Goal: Contribute content: Contribute content

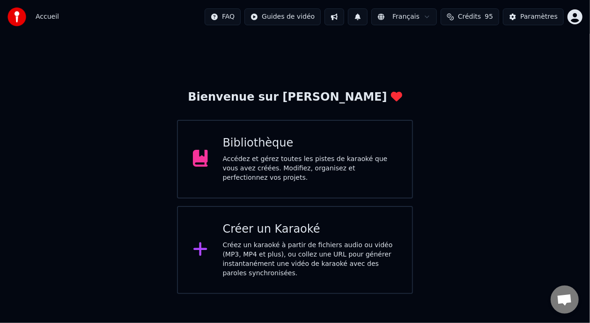
click at [314, 164] on div "Accédez et gérez toutes les pistes de karaoké que vous avez créées. Modifiez, o…" at bounding box center [310, 168] width 175 height 28
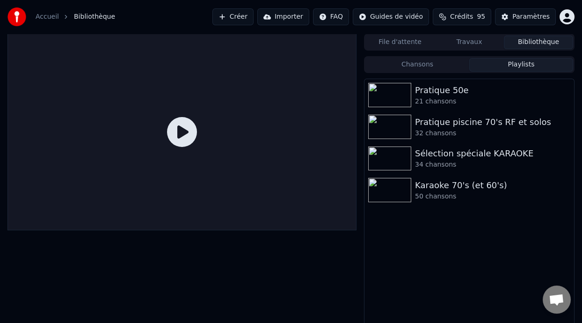
click at [525, 66] on button "Playlists" at bounding box center [522, 65] width 104 height 14
click at [489, 95] on div "Pratique 50e" at bounding box center [488, 90] width 146 height 13
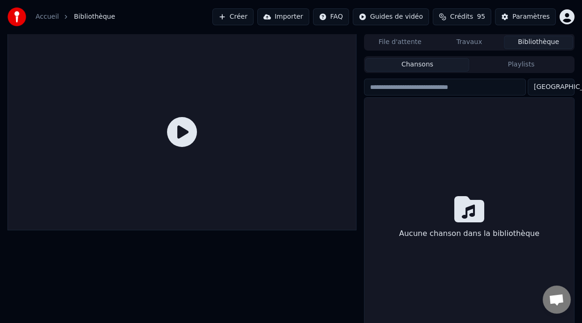
click at [429, 64] on button "Chansons" at bounding box center [418, 65] width 104 height 14
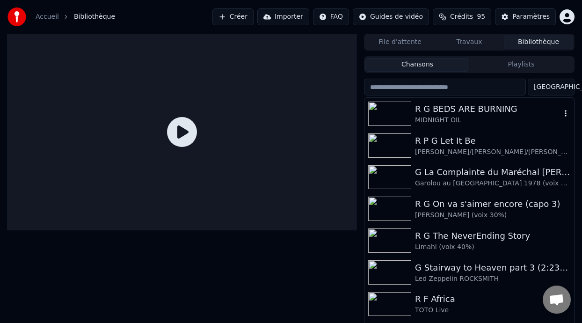
click at [513, 116] on div "MIDNIGHT OIL" at bounding box center [488, 120] width 146 height 9
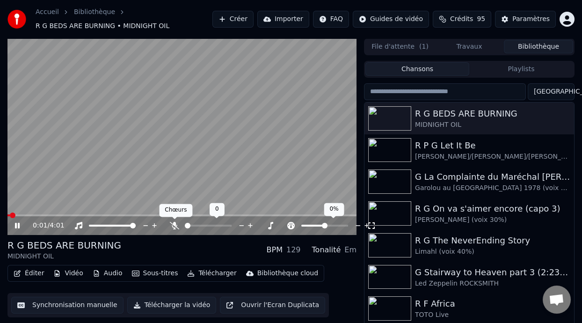
click at [176, 224] on icon at bounding box center [174, 225] width 9 height 7
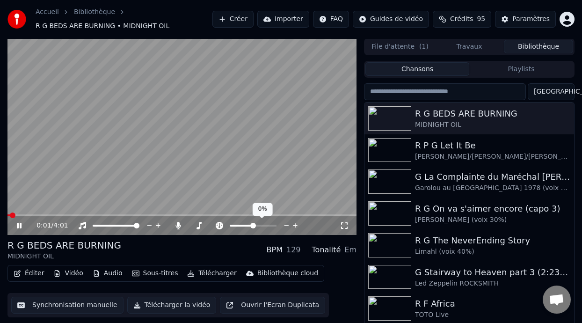
click at [17, 225] on icon at bounding box center [19, 226] width 5 height 6
click at [17, 225] on icon at bounding box center [19, 225] width 6 height 7
click at [13, 213] on video at bounding box center [181, 136] width 349 height 197
click at [13, 215] on span at bounding box center [68, 215] width 122 height 2
click at [17, 224] on icon at bounding box center [19, 225] width 6 height 7
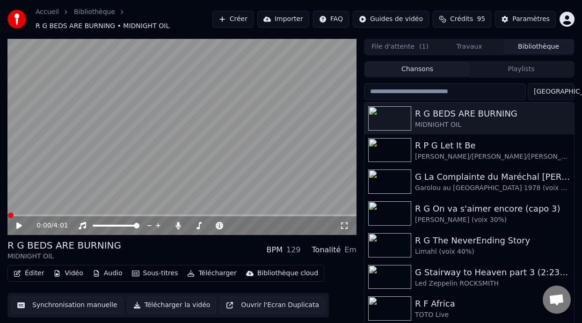
scroll to position [21, 0]
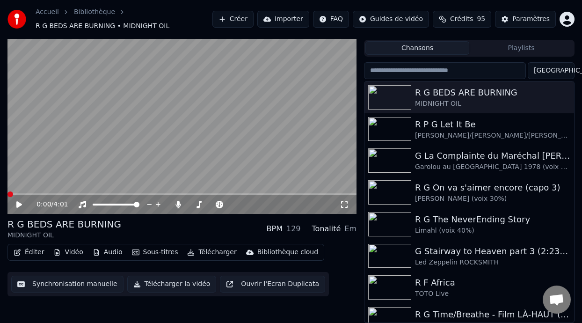
click at [18, 203] on icon at bounding box center [19, 204] width 6 height 7
click at [18, 203] on icon at bounding box center [19, 205] width 5 height 6
click at [18, 203] on icon at bounding box center [19, 204] width 6 height 7
click at [138, 193] on span at bounding box center [79, 194] width 144 height 2
click at [122, 193] on span at bounding box center [72, 194] width 130 height 2
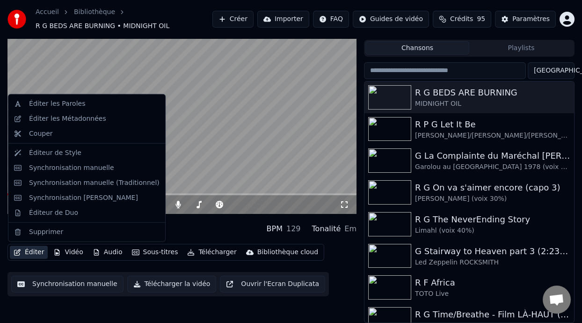
click at [35, 251] on button "Éditer" at bounding box center [29, 252] width 38 height 13
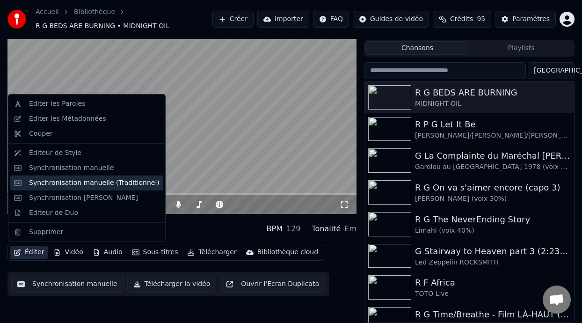
click at [125, 182] on div "Synchronisation manuelle (Traditionnel)" at bounding box center [94, 182] width 131 height 9
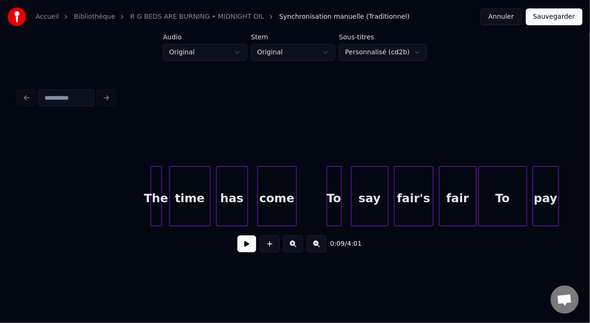
scroll to position [0, 7799]
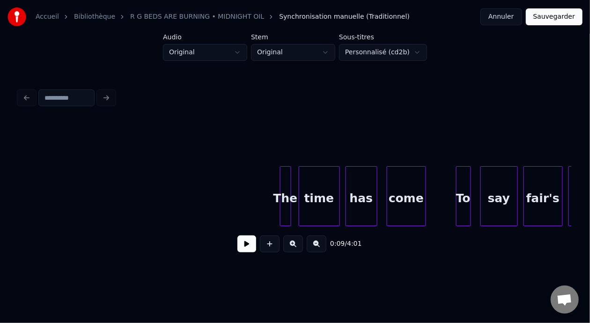
click at [285, 193] on div "The" at bounding box center [285, 199] width 10 height 64
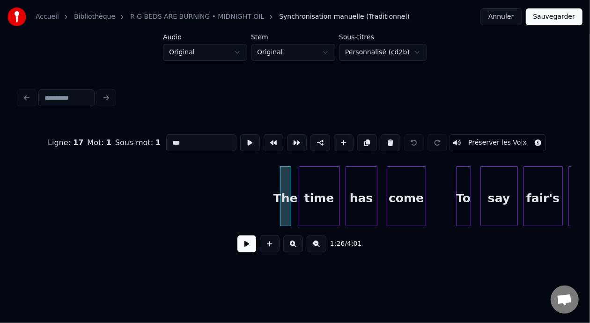
click at [319, 199] on div "time" at bounding box center [319, 199] width 40 height 64
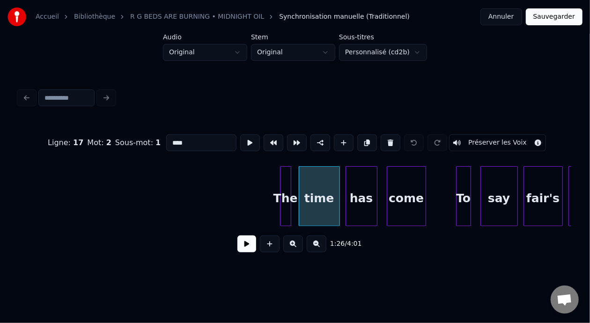
click at [166, 140] on input "****" at bounding box center [201, 142] width 70 height 17
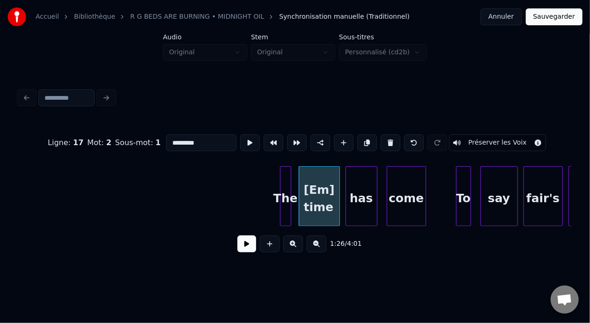
click at [500, 195] on div "say" at bounding box center [499, 199] width 37 height 64
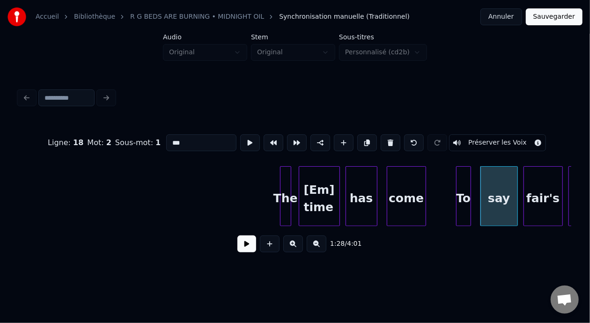
click at [166, 136] on input "***" at bounding box center [201, 142] width 70 height 17
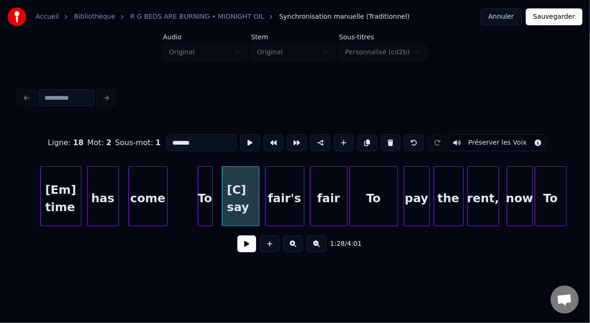
scroll to position [0, 8116]
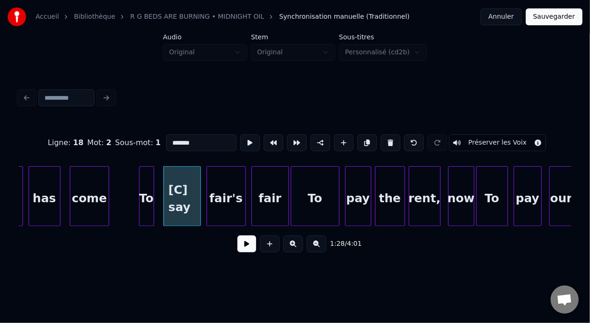
click at [361, 198] on div "pay" at bounding box center [358, 199] width 25 height 64
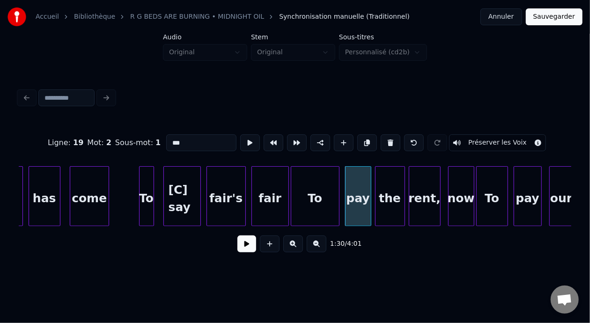
click at [166, 140] on input "***" at bounding box center [201, 142] width 70 height 17
click at [533, 197] on div "pay" at bounding box center [527, 199] width 27 height 64
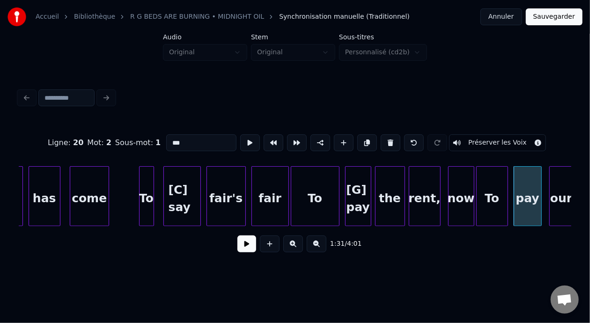
click at [166, 139] on input "***" at bounding box center [201, 142] width 70 height 17
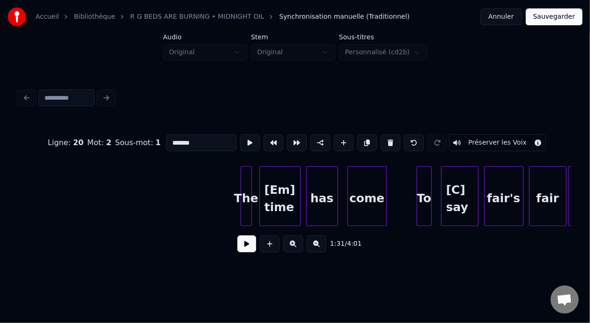
scroll to position [0, 7833]
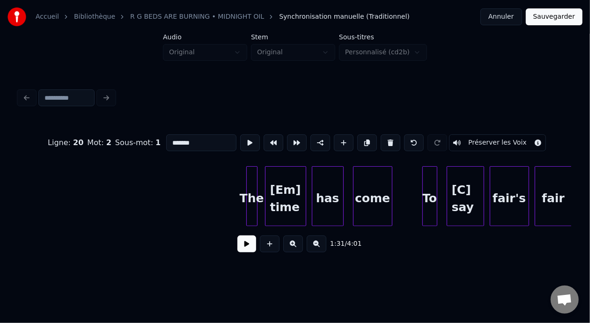
type input "*******"
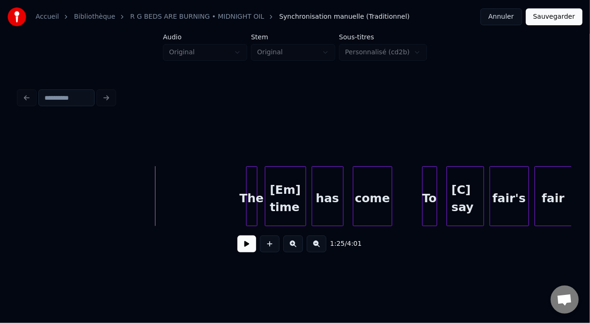
click at [243, 252] on button at bounding box center [246, 243] width 19 height 17
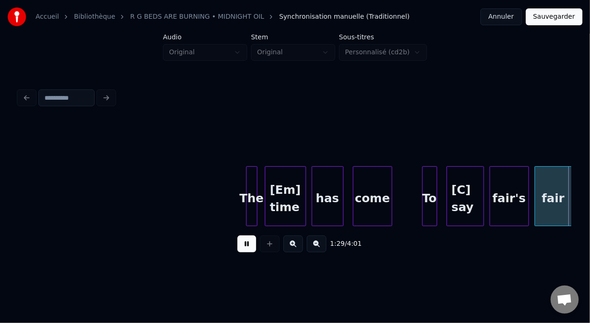
scroll to position [0, 8386]
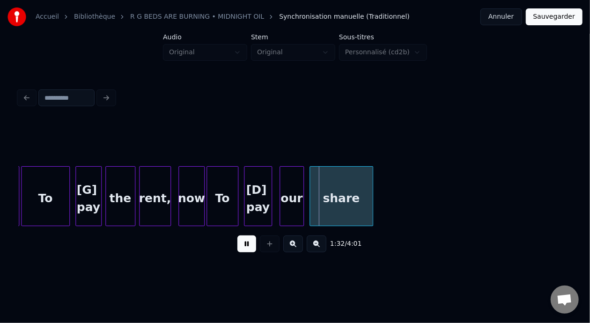
click at [237, 235] on button at bounding box center [246, 243] width 19 height 17
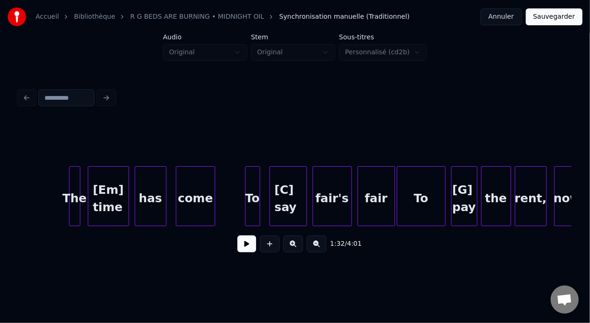
scroll to position [0, 8004]
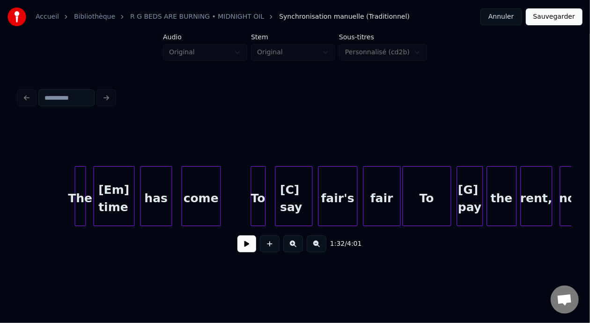
click at [76, 191] on div at bounding box center [76, 196] width 3 height 59
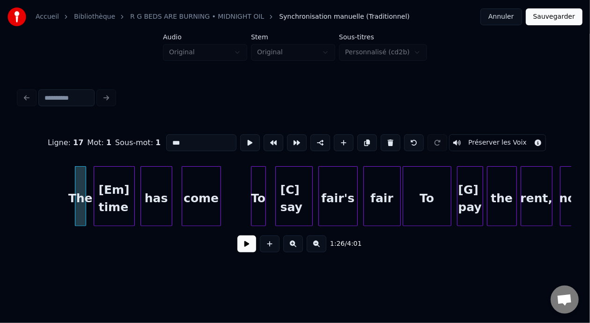
click at [237, 235] on button at bounding box center [246, 243] width 19 height 17
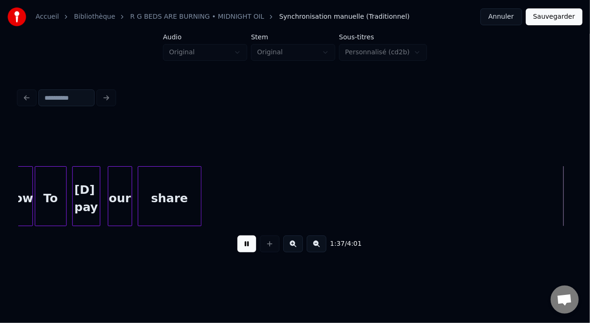
scroll to position [0, 9110]
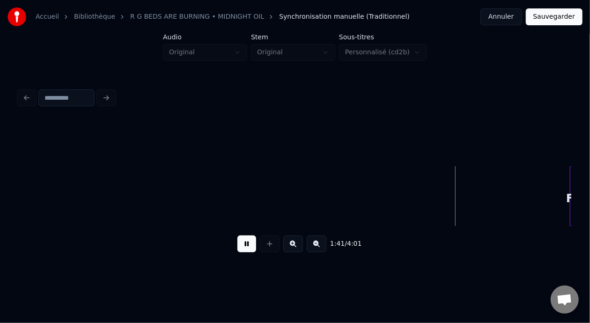
click at [245, 243] on button at bounding box center [246, 243] width 19 height 17
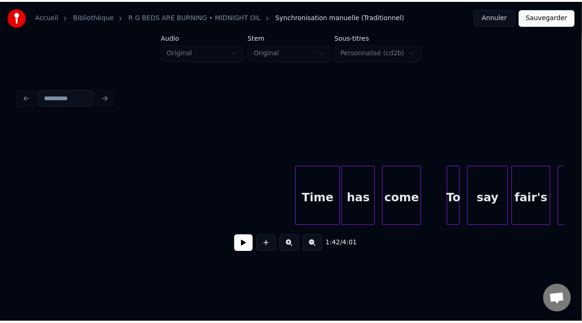
scroll to position [0, 16641]
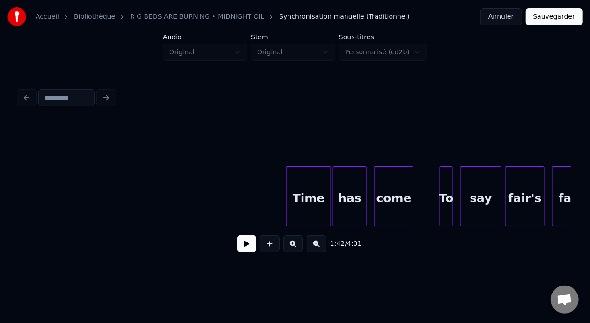
click at [316, 199] on div "Time" at bounding box center [309, 199] width 44 height 64
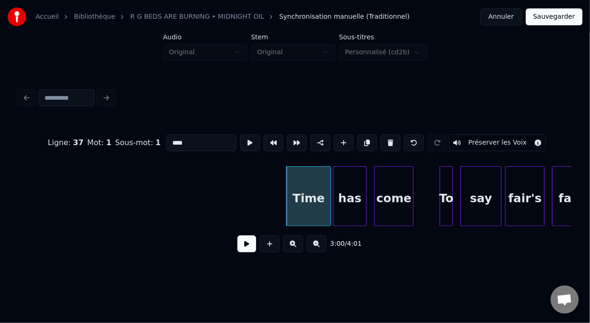
click at [561, 18] on button "Sauvegarder" at bounding box center [554, 16] width 57 height 17
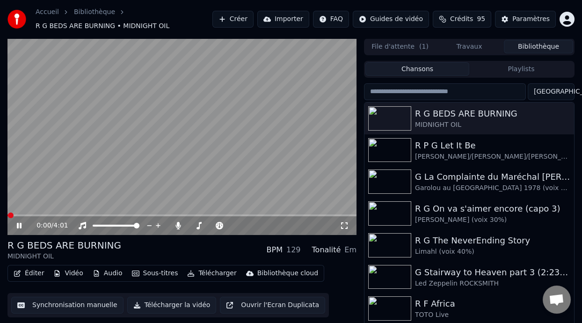
click at [19, 220] on div "0:00 / 4:01" at bounding box center [181, 225] width 349 height 19
click at [21, 226] on icon at bounding box center [19, 226] width 5 height 6
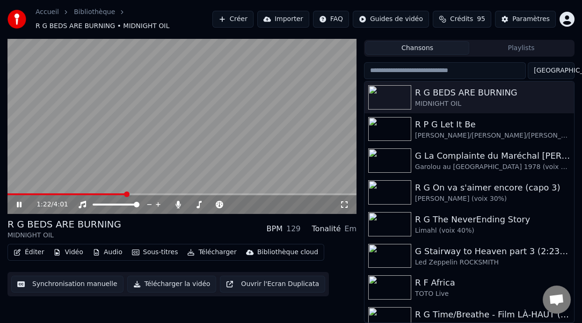
click at [126, 196] on span at bounding box center [127, 194] width 6 height 6
click at [37, 252] on button "Éditer" at bounding box center [29, 252] width 38 height 13
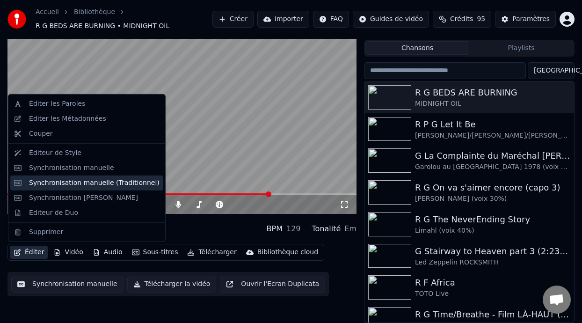
click at [113, 184] on div "Synchronisation manuelle (Traditionnel)" at bounding box center [94, 182] width 131 height 9
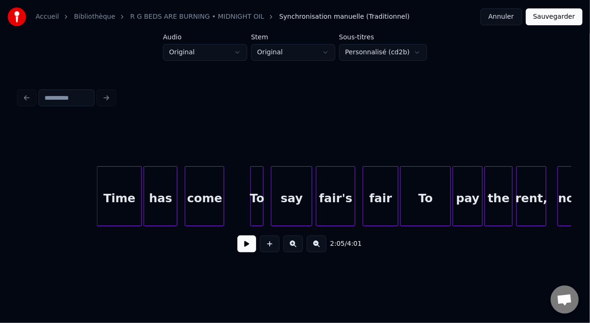
scroll to position [0, 16791]
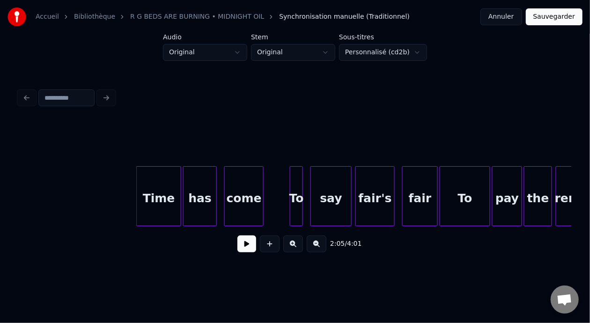
click at [166, 193] on div "Time" at bounding box center [159, 199] width 44 height 64
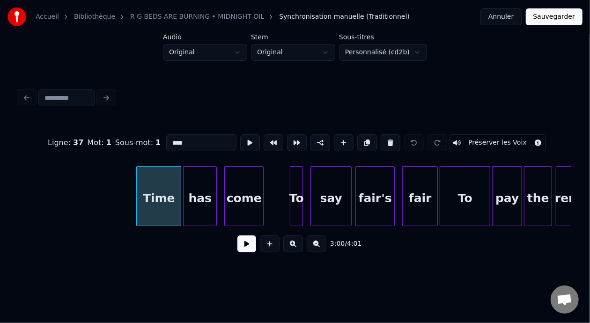
click at [162, 199] on div "Time" at bounding box center [159, 199] width 44 height 64
click at [166, 139] on input "****" at bounding box center [201, 142] width 70 height 17
click at [337, 199] on div "say" at bounding box center [331, 199] width 40 height 64
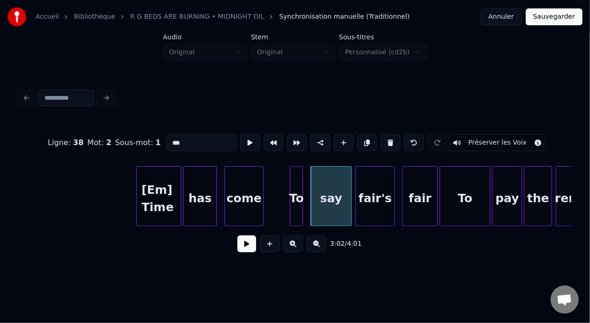
click at [166, 141] on input "***" at bounding box center [201, 142] width 70 height 17
click at [508, 199] on div "pay" at bounding box center [507, 199] width 29 height 64
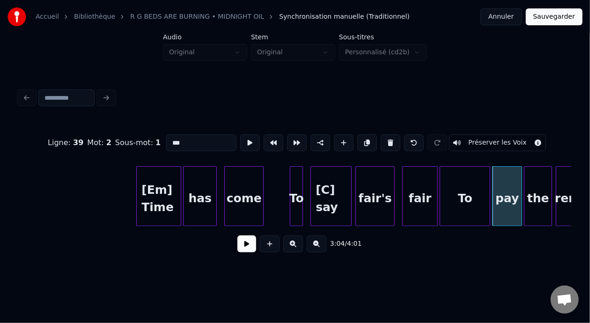
click at [166, 140] on input "***" at bounding box center [201, 142] width 70 height 17
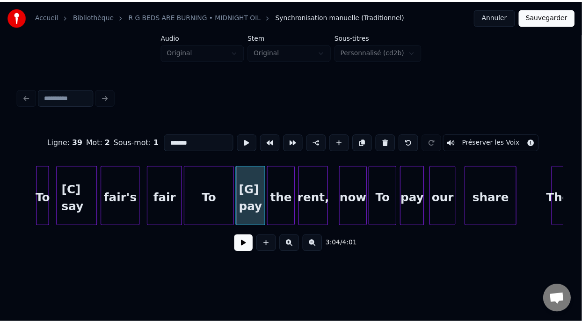
scroll to position [0, 17068]
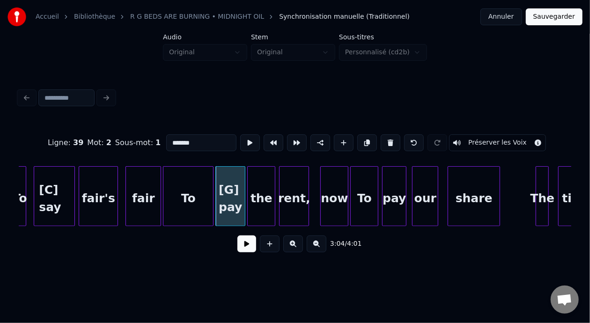
click at [391, 194] on div "pay" at bounding box center [393, 199] width 23 height 64
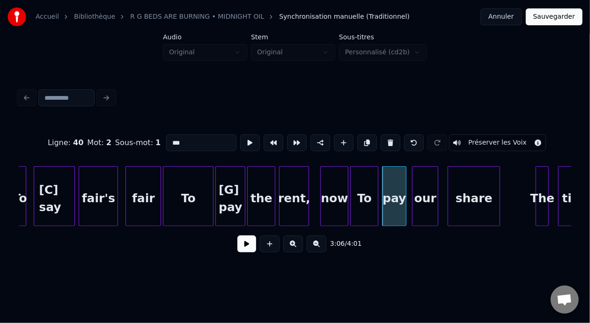
click at [166, 139] on input "***" at bounding box center [201, 142] width 70 height 17
type input "*******"
click at [556, 20] on button "Sauvegarder" at bounding box center [554, 16] width 57 height 17
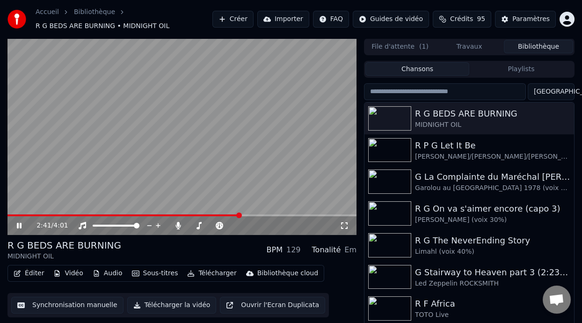
click at [240, 215] on span at bounding box center [239, 216] width 6 height 6
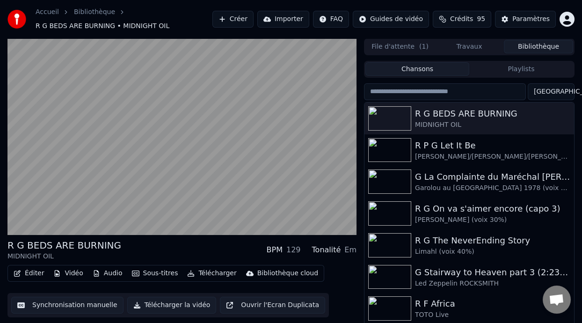
scroll to position [21, 0]
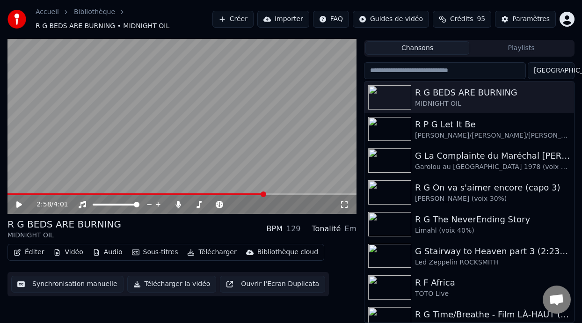
click at [265, 193] on span at bounding box center [135, 194] width 257 height 2
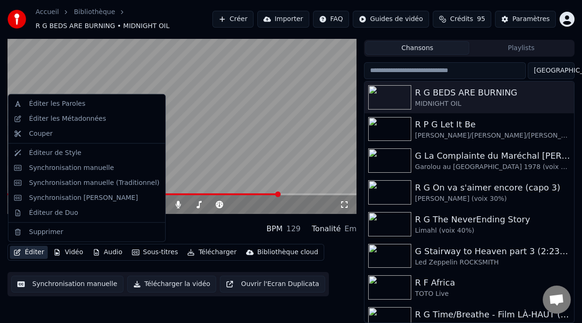
click at [37, 251] on button "Éditer" at bounding box center [29, 252] width 38 height 13
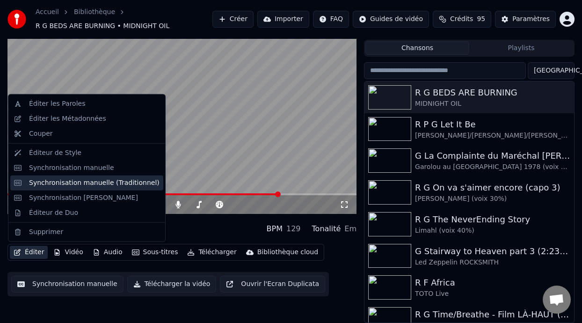
click at [122, 183] on div "Synchronisation manuelle (Traditionnel)" at bounding box center [94, 182] width 131 height 9
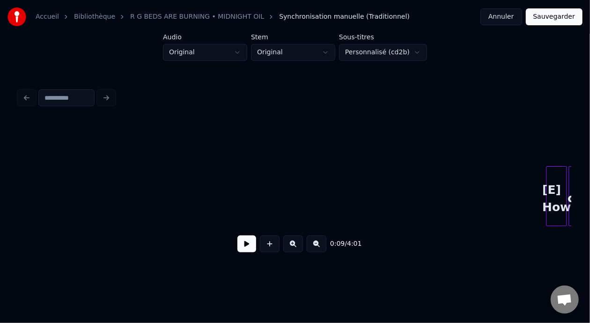
scroll to position [0, 15316]
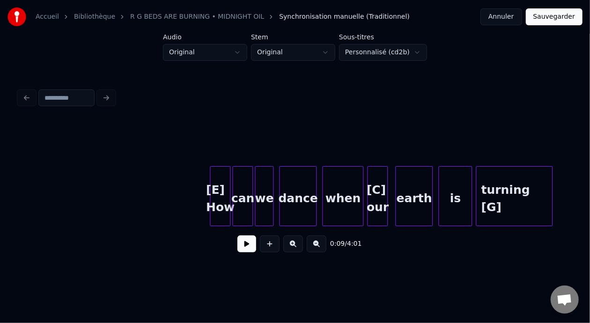
click at [404, 203] on div "earth" at bounding box center [414, 199] width 37 height 64
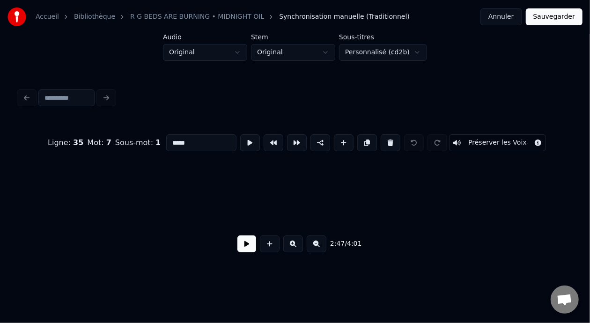
scroll to position [0, 17594]
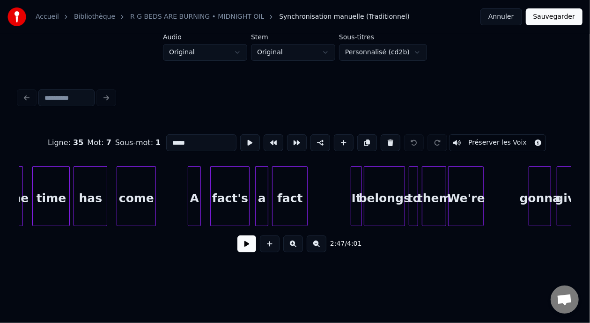
click at [392, 203] on div "belongs" at bounding box center [384, 199] width 40 height 64
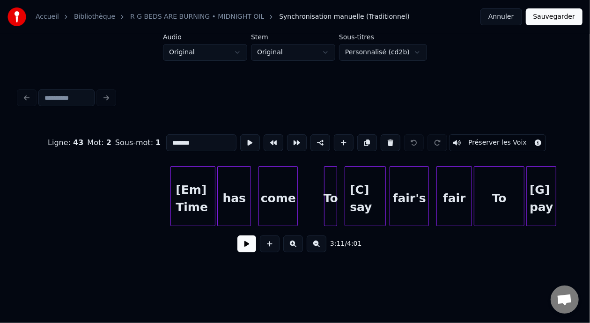
scroll to position [0, 16716]
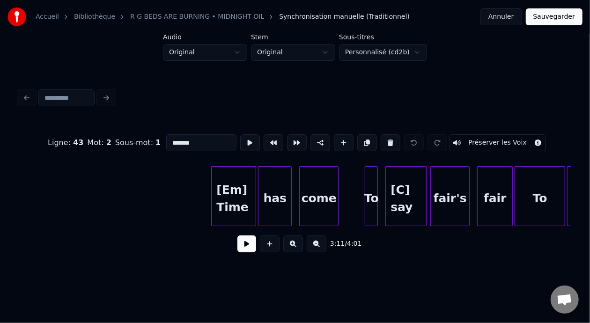
click at [234, 191] on div "[Em] Time" at bounding box center [234, 199] width 44 height 64
type input "*********"
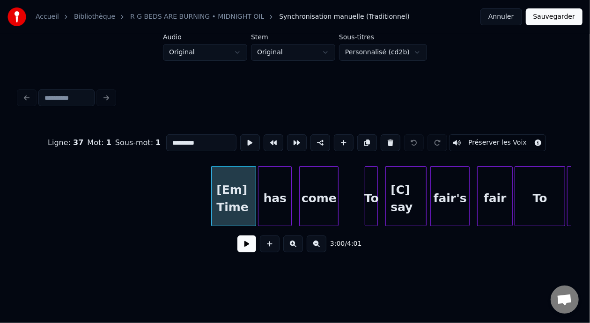
click at [242, 252] on button at bounding box center [246, 243] width 19 height 17
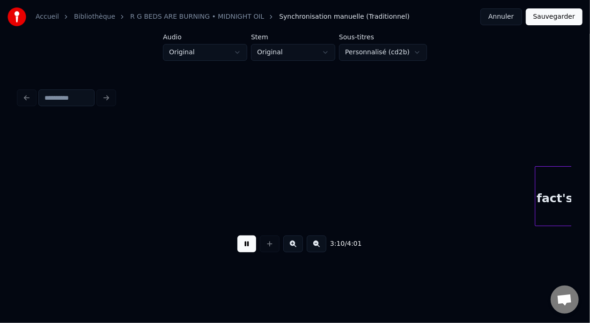
scroll to position [0, 17822]
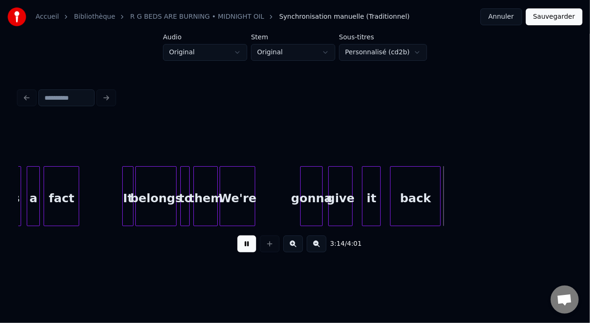
click at [237, 235] on button at bounding box center [246, 243] width 19 height 17
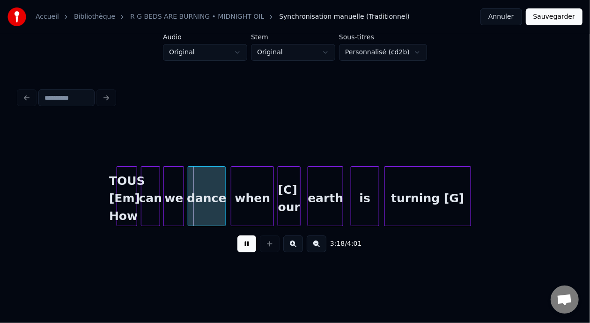
click at [237, 235] on button at bounding box center [246, 243] width 19 height 17
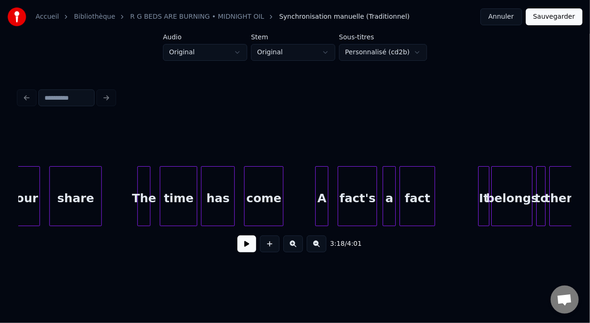
scroll to position [0, 17419]
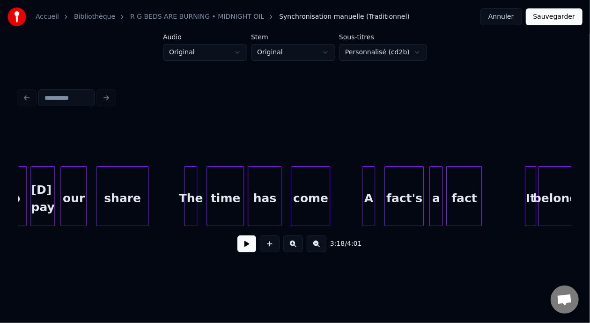
click at [191, 194] on div "The" at bounding box center [190, 199] width 12 height 64
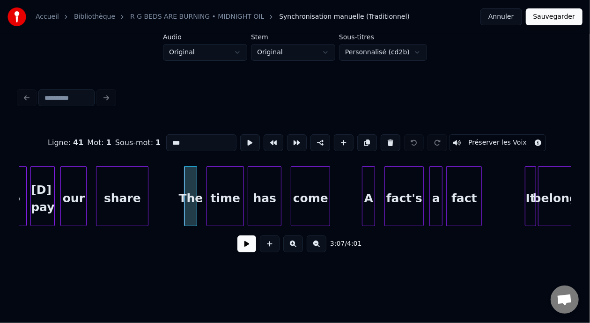
click at [166, 140] on input "***" at bounding box center [201, 142] width 70 height 17
click at [312, 197] on div "come" at bounding box center [310, 199] width 38 height 64
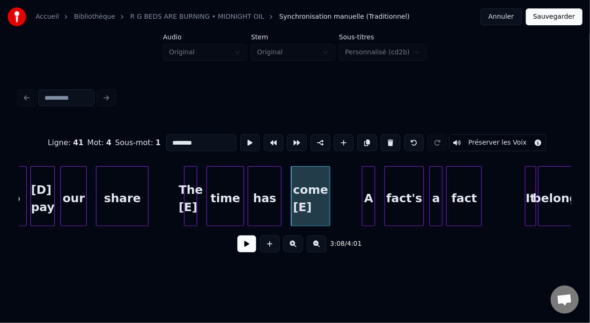
click at [370, 198] on div "A" at bounding box center [368, 199] width 12 height 64
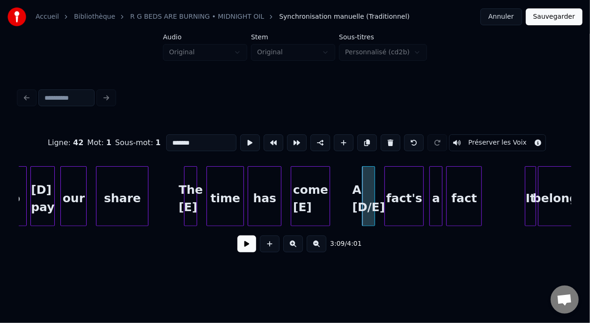
click at [464, 197] on div "fact" at bounding box center [464, 199] width 35 height 64
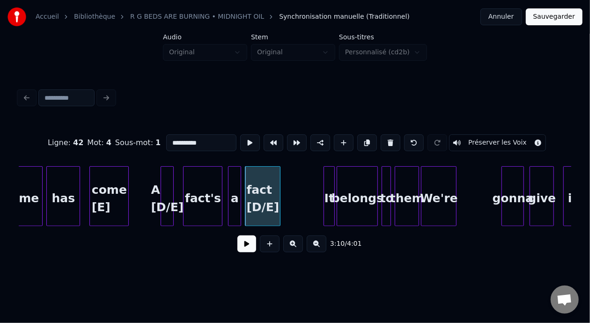
scroll to position [0, 17656]
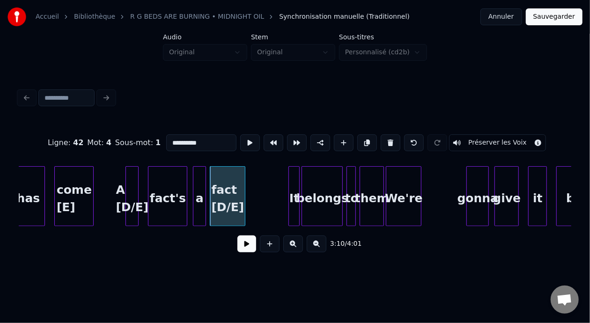
click at [294, 197] on div "It" at bounding box center [294, 199] width 10 height 64
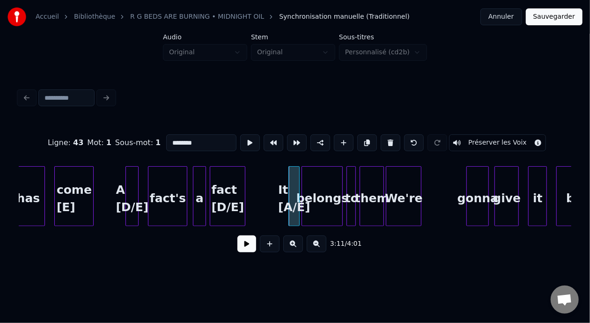
click at [378, 199] on div "them" at bounding box center [371, 199] width 23 height 64
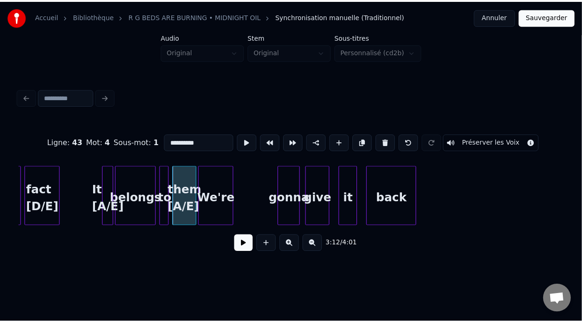
scroll to position [0, 17859]
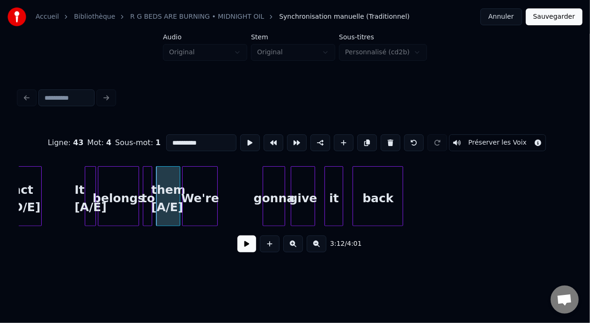
click at [281, 195] on div "gonna" at bounding box center [274, 199] width 22 height 64
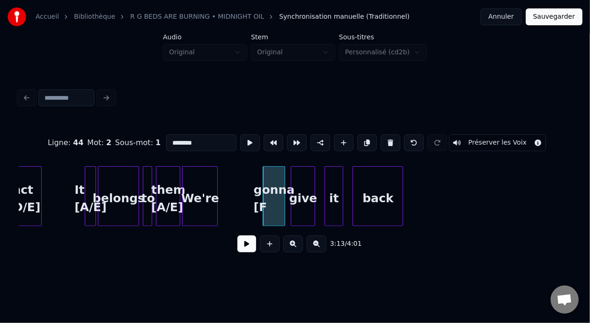
click at [180, 137] on input "********" at bounding box center [201, 142] width 70 height 17
type input "**********"
click at [557, 15] on button "Sauvegarder" at bounding box center [554, 16] width 57 height 17
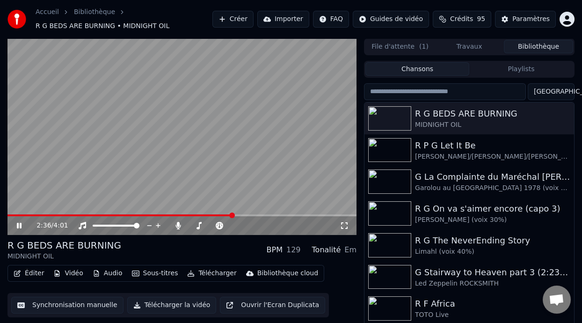
click at [233, 213] on span at bounding box center [232, 216] width 6 height 6
click at [214, 258] on div "R G BEDS ARE BURNING MIDNIGHT OIL BPM 129 Tonalité Em" at bounding box center [181, 250] width 349 height 22
click at [214, 255] on div "R G BEDS ARE BURNING MIDNIGHT OIL BPM 129 Tonalité Em" at bounding box center [181, 250] width 349 height 22
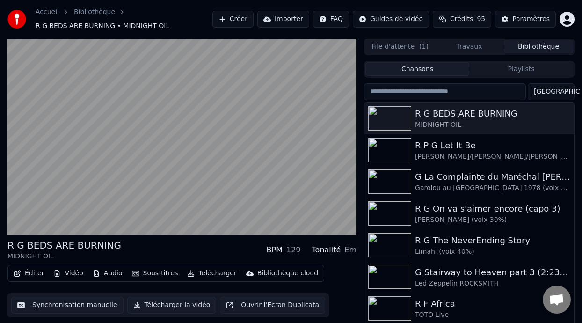
scroll to position [21, 0]
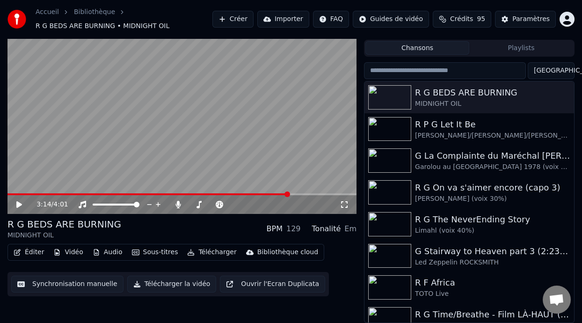
click at [37, 250] on button "Éditer" at bounding box center [29, 252] width 38 height 13
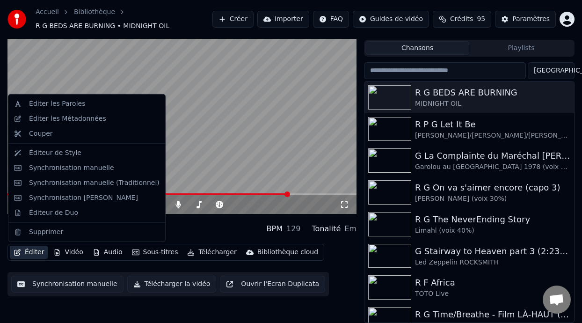
click at [37, 250] on button "Éditer" at bounding box center [29, 252] width 38 height 13
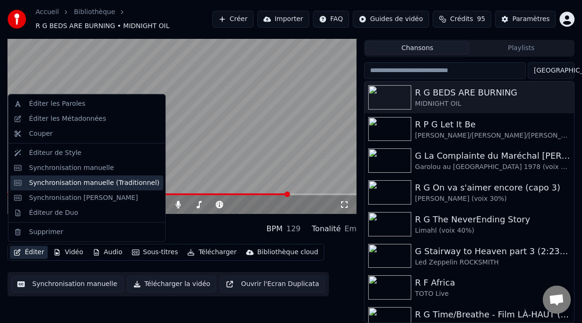
click at [105, 184] on div "Synchronisation manuelle (Traditionnel)" at bounding box center [94, 182] width 131 height 9
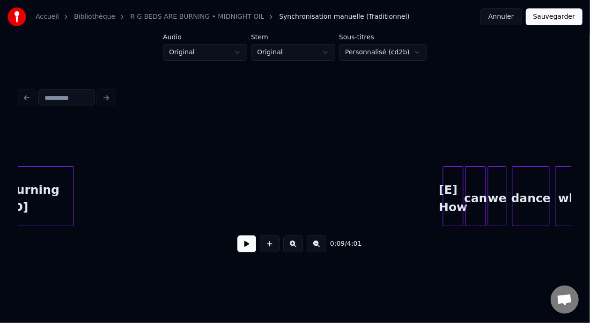
scroll to position [0, 15303]
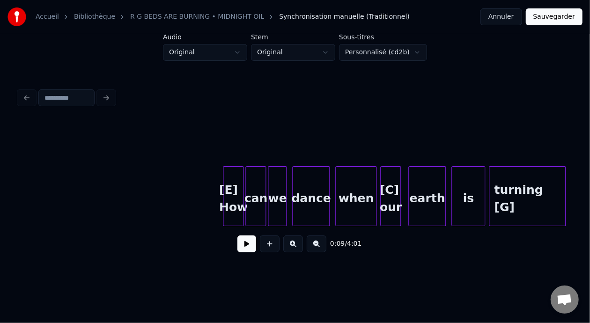
click at [225, 187] on div at bounding box center [225, 196] width 3 height 59
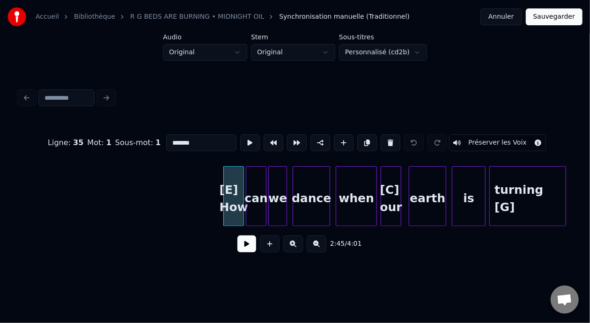
click at [166, 140] on input "*******" at bounding box center [201, 142] width 70 height 17
click at [553, 198] on div "turning [G]" at bounding box center [528, 199] width 76 height 64
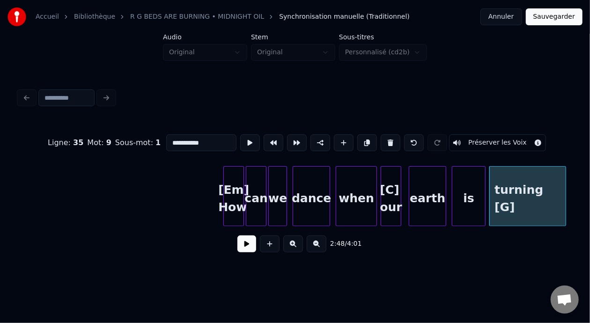
click at [180, 139] on input "**********" at bounding box center [201, 142] width 70 height 17
type input "**********"
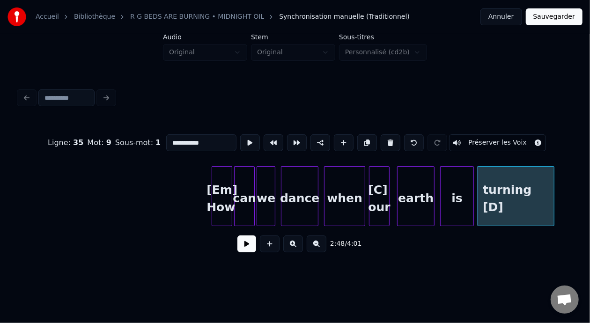
scroll to position [0, 15251]
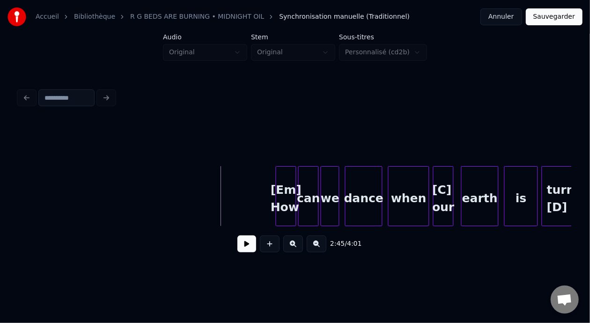
click at [242, 250] on button at bounding box center [246, 243] width 19 height 17
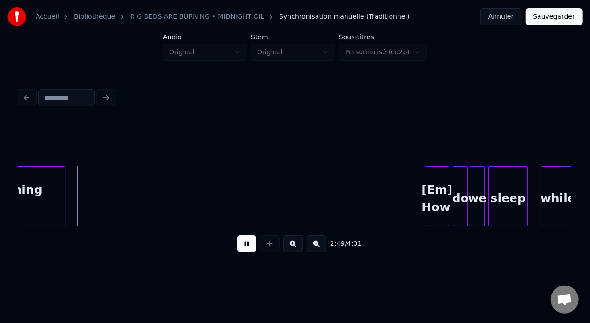
click at [240, 247] on button at bounding box center [246, 243] width 19 height 17
click at [44, 195] on div "turning [D]" at bounding box center [27, 199] width 76 height 64
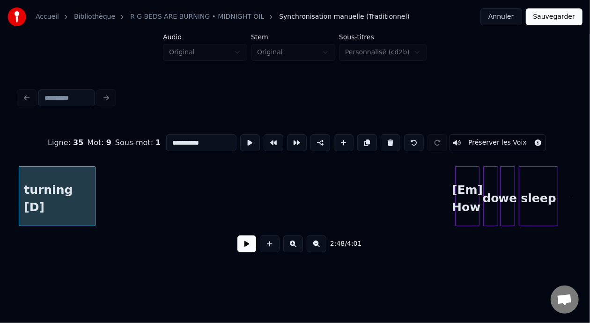
click at [182, 140] on input "**********" at bounding box center [201, 142] width 70 height 17
type input "**********"
click at [239, 248] on button at bounding box center [246, 243] width 19 height 17
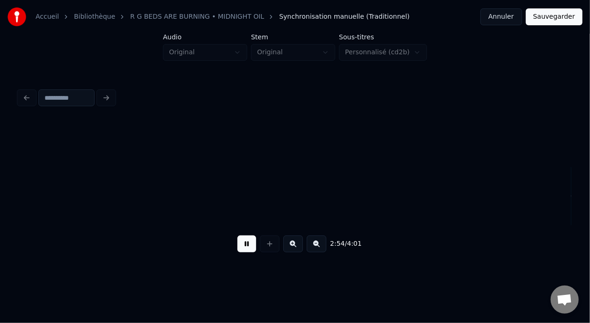
scroll to position [0, 16326]
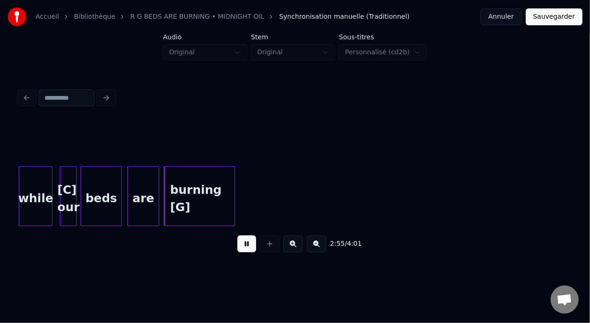
click at [241, 249] on button at bounding box center [246, 243] width 19 height 17
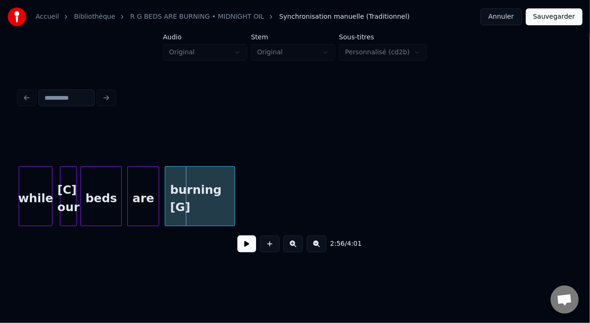
click at [181, 207] on div "burning [G]" at bounding box center [199, 199] width 69 height 64
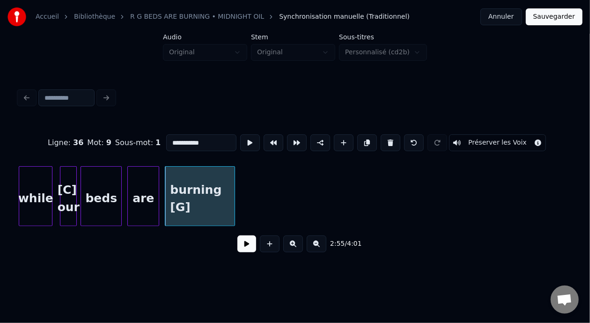
click at [182, 139] on input "**********" at bounding box center [201, 142] width 70 height 17
type input "**********"
click at [246, 248] on button at bounding box center [246, 243] width 19 height 17
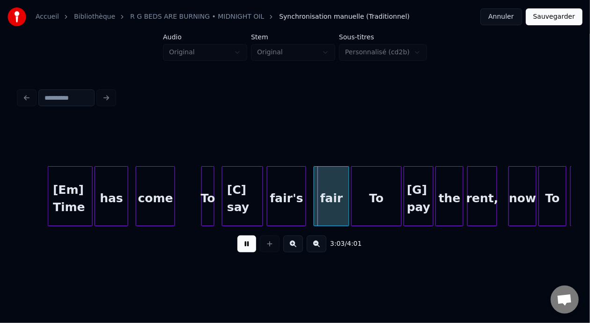
click at [242, 250] on button at bounding box center [246, 243] width 19 height 17
click at [558, 18] on button "Sauvegarder" at bounding box center [554, 16] width 57 height 17
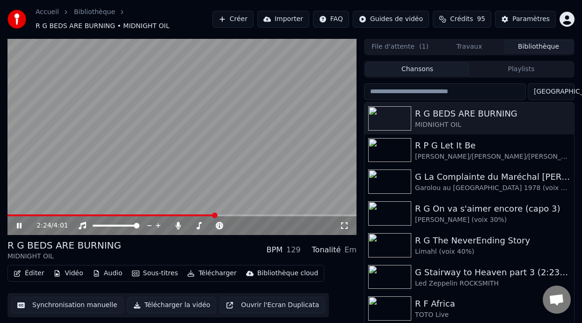
click at [216, 217] on span at bounding box center [215, 216] width 6 height 6
click at [18, 227] on icon at bounding box center [19, 226] width 5 height 6
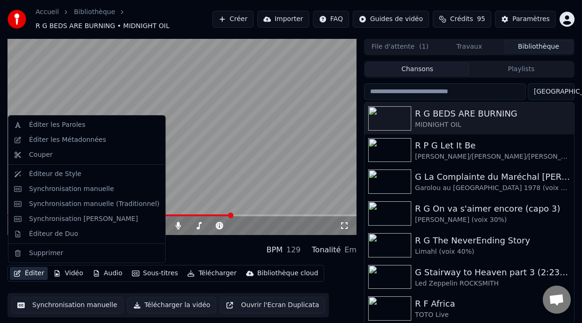
click at [32, 271] on button "Éditer" at bounding box center [29, 273] width 38 height 13
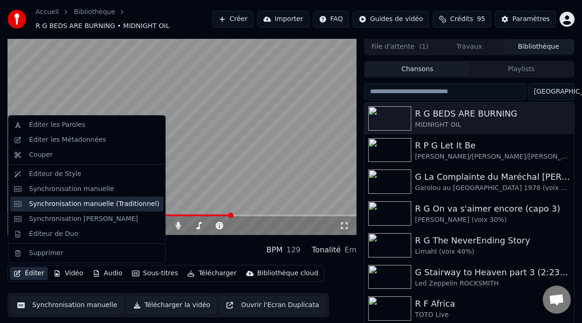
click at [125, 200] on div "Synchronisation manuelle (Traditionnel)" at bounding box center [94, 203] width 131 height 9
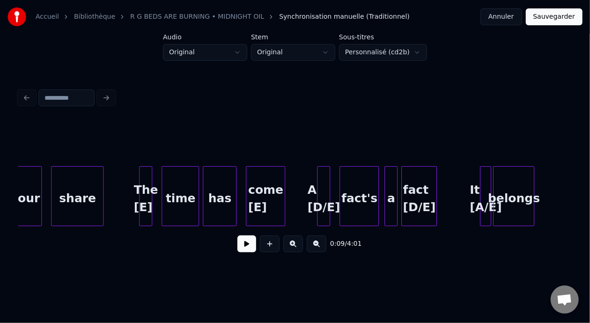
scroll to position [0, 17620]
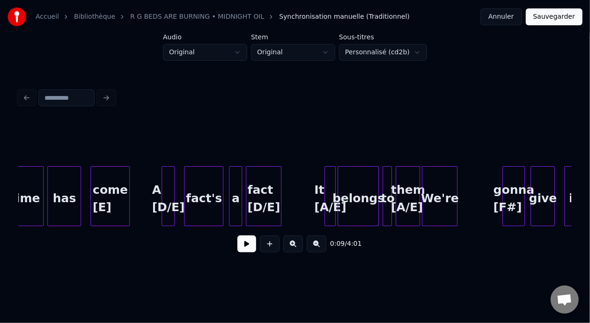
click at [335, 205] on div "It [A/E]" at bounding box center [330, 199] width 10 height 64
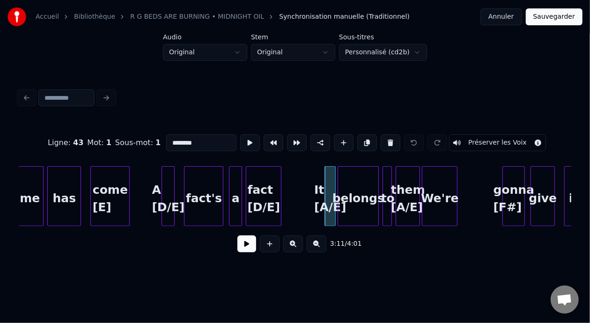
click at [169, 139] on input "********" at bounding box center [201, 142] width 70 height 17
click at [405, 195] on div "them [A/E]" at bounding box center [407, 199] width 23 height 64
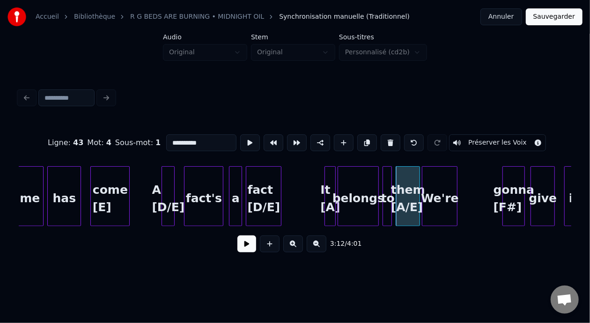
click at [180, 140] on input "**********" at bounding box center [201, 142] width 70 height 17
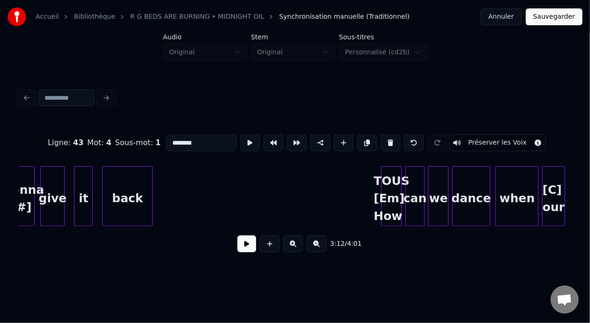
scroll to position [0, 18407]
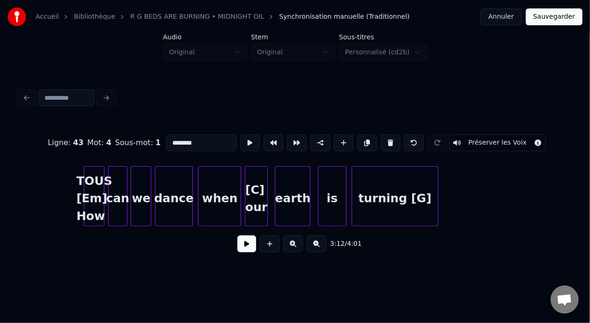
click at [169, 192] on div "dance" at bounding box center [173, 199] width 37 height 64
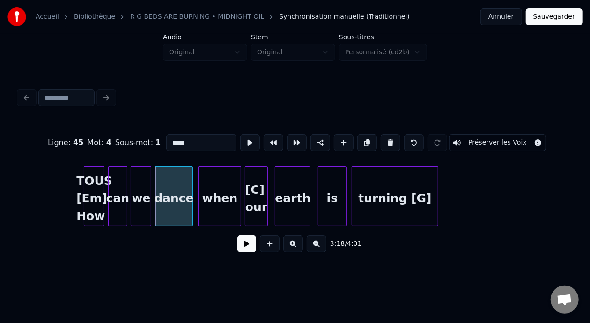
type input "*****"
click at [248, 241] on button at bounding box center [246, 243] width 19 height 17
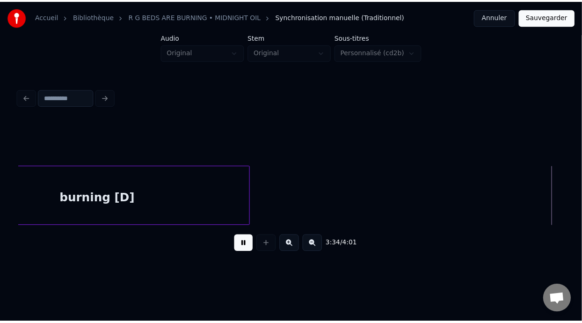
scroll to position [0, 20066]
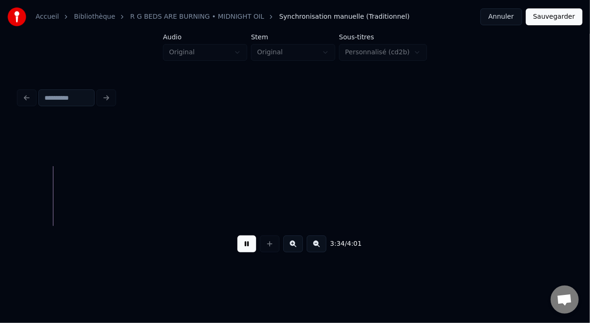
click at [556, 17] on button "Sauvegarder" at bounding box center [554, 16] width 57 height 17
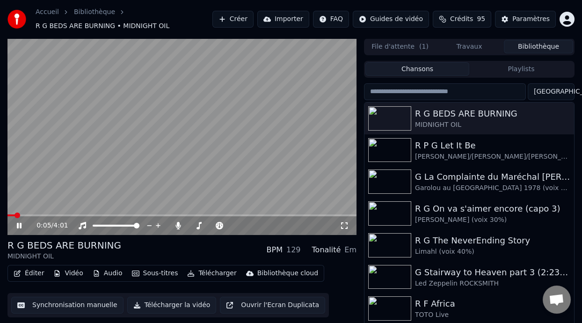
click at [18, 225] on icon at bounding box center [19, 226] width 5 height 6
click at [221, 272] on button "Télécharger" at bounding box center [212, 273] width 57 height 13
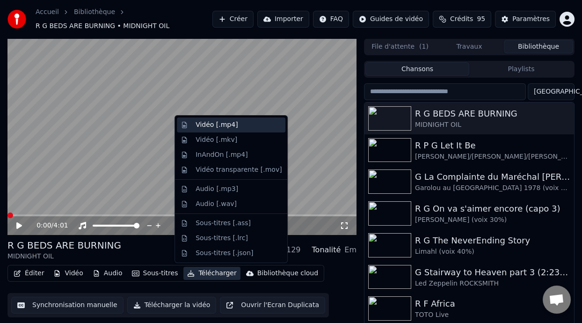
click at [242, 124] on div "Vidéo [.mp4]" at bounding box center [239, 124] width 86 height 9
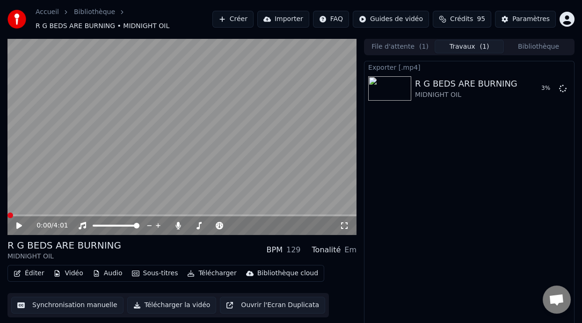
click at [536, 48] on button "Bibliothèque" at bounding box center [538, 47] width 69 height 14
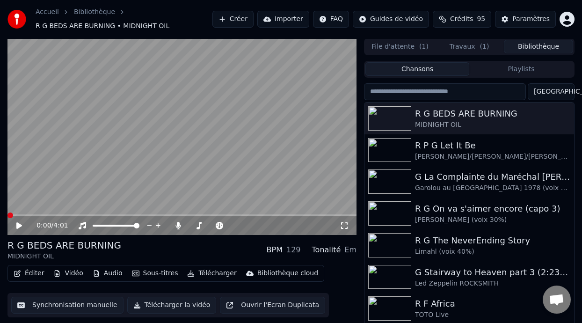
click at [510, 66] on button "Playlists" at bounding box center [522, 69] width 104 height 14
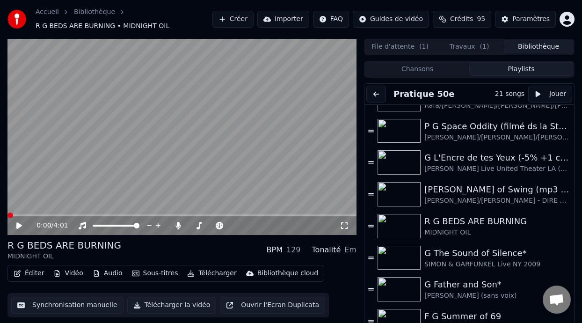
scroll to position [404, 0]
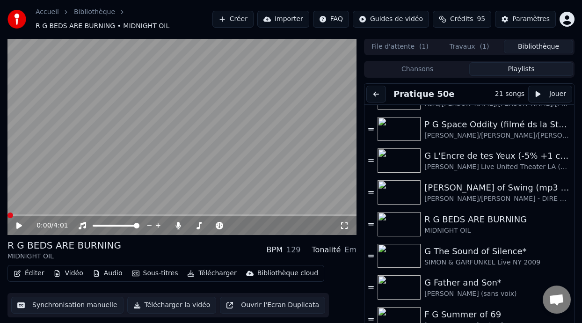
click at [574, 307] on div "Pratique 50e 21 songs Jouer F G Un Musicien Parmi Tant D'autres (-5% choeurs 40…" at bounding box center [469, 212] width 211 height 258
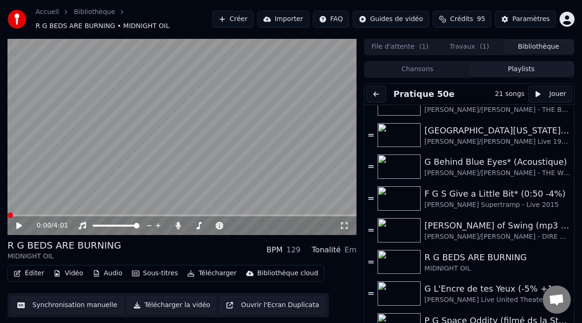
scroll to position [267, 0]
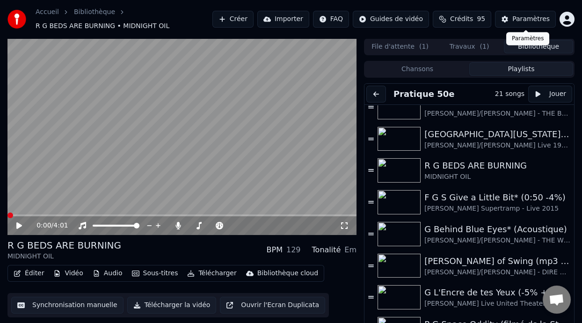
click at [480, 48] on span "( 1 )" at bounding box center [484, 46] width 9 height 9
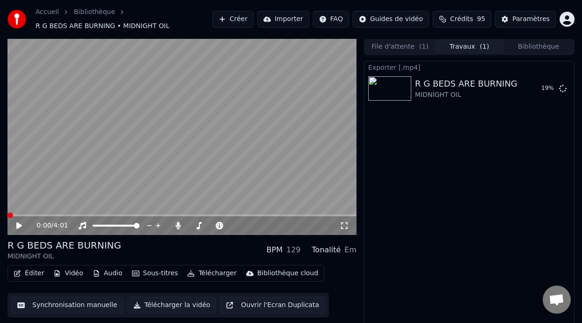
click at [411, 52] on button "File d'attente ( 1 )" at bounding box center [400, 47] width 69 height 14
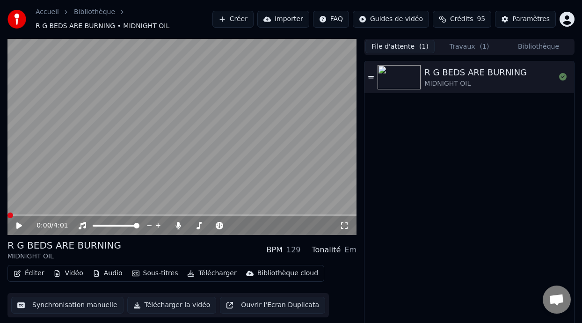
click at [540, 43] on button "Bibliothèque" at bounding box center [538, 47] width 69 height 14
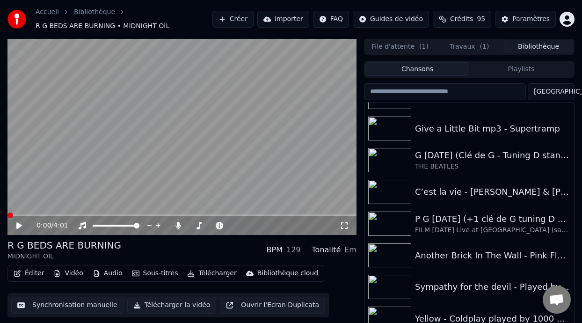
scroll to position [1703, 0]
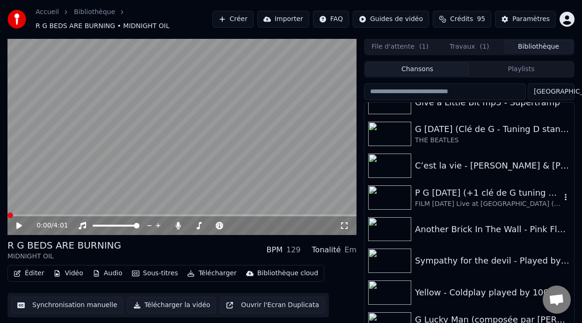
click at [495, 201] on div "FILM [DATE] Live at [GEOGRAPHIC_DATA] (sans voix)" at bounding box center [488, 203] width 146 height 9
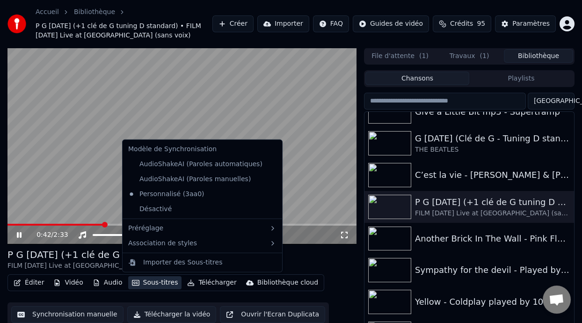
click at [162, 282] on button "Sous-titres" at bounding box center [155, 282] width 54 height 13
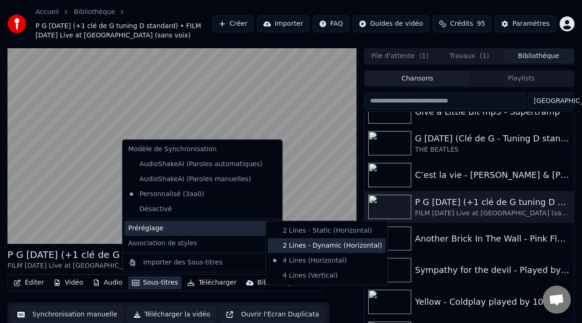
click at [350, 246] on div "2 Lines - Dynamic (Horizontal)" at bounding box center [327, 245] width 118 height 15
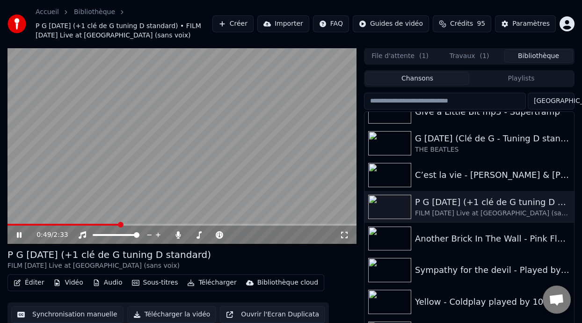
click at [18, 232] on icon at bounding box center [26, 234] width 22 height 7
click at [18, 233] on icon at bounding box center [19, 235] width 6 height 7
click at [17, 233] on icon at bounding box center [19, 235] width 5 height 6
click at [15, 223] on video at bounding box center [181, 146] width 349 height 197
click at [15, 224] on span at bounding box center [74, 225] width 134 height 2
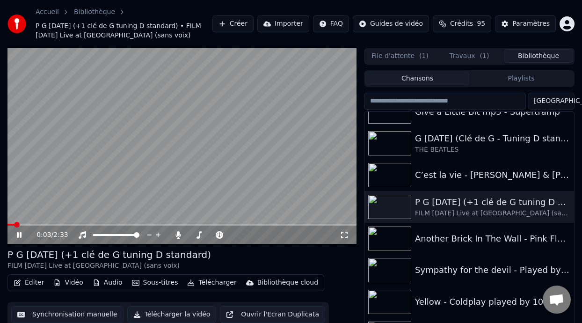
click at [17, 232] on icon at bounding box center [26, 234] width 22 height 7
click at [18, 232] on icon at bounding box center [19, 235] width 6 height 7
click at [19, 233] on icon at bounding box center [26, 234] width 22 height 7
click at [480, 54] on span "( 1 )" at bounding box center [484, 55] width 9 height 9
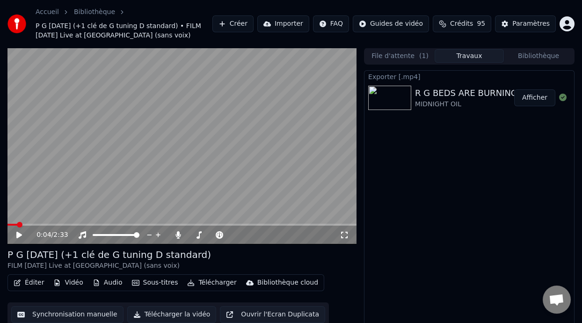
click at [535, 98] on button "Afficher" at bounding box center [535, 97] width 41 height 17
click at [17, 234] on icon at bounding box center [19, 235] width 6 height 7
click at [228, 234] on span at bounding box center [219, 235] width 20 height 2
click at [233, 235] on span at bounding box center [232, 235] width 47 height 2
click at [236, 235] on span at bounding box center [232, 235] width 47 height 2
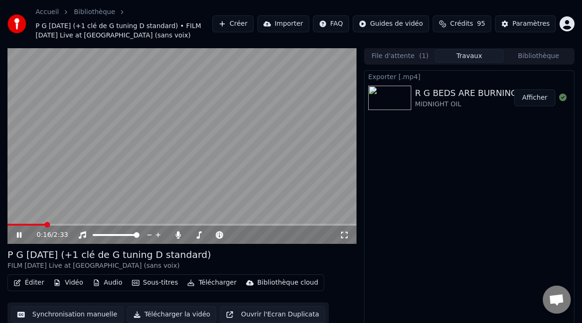
click at [346, 234] on icon at bounding box center [344, 234] width 9 height 7
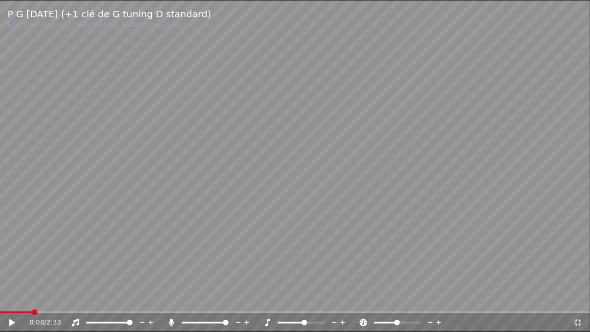
click at [9, 311] on video at bounding box center [295, 166] width 590 height 332
click at [10, 313] on span at bounding box center [6, 312] width 12 height 2
click at [12, 322] on icon at bounding box center [18, 322] width 22 height 7
click at [12, 320] on icon at bounding box center [18, 322] width 22 height 7
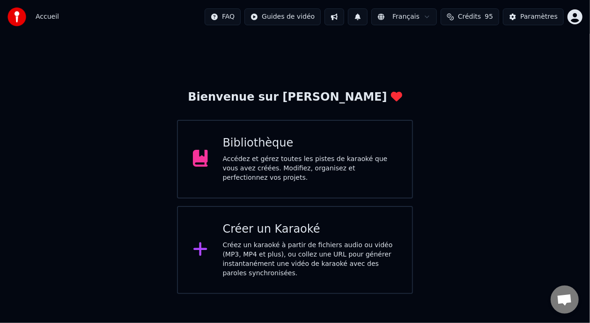
click at [346, 158] on div "Accédez et gérez toutes les pistes de karaoké que vous avez créées. Modifiez, o…" at bounding box center [310, 168] width 175 height 28
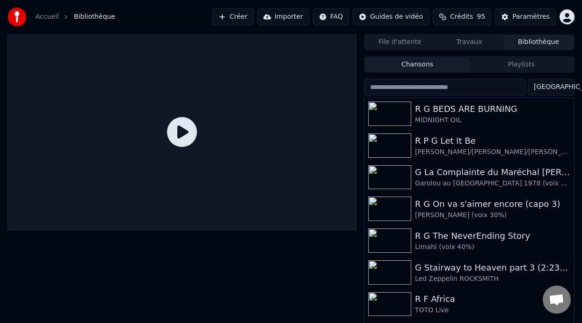
click at [517, 64] on button "Playlists" at bounding box center [522, 65] width 104 height 14
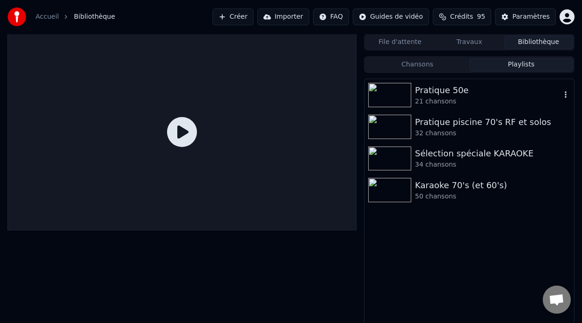
click at [473, 93] on div "Pratique 50e" at bounding box center [488, 90] width 146 height 13
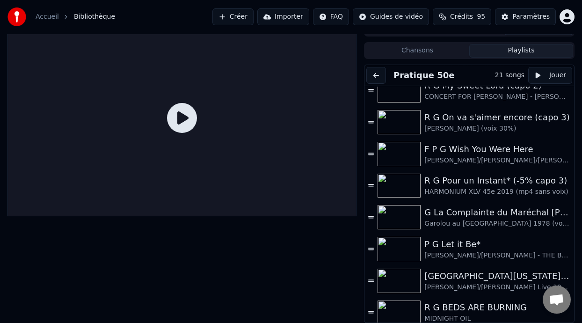
scroll to position [106, 0]
click at [441, 183] on div "R G Pour un Instant* (-5% capo 3)" at bounding box center [493, 181] width 137 height 13
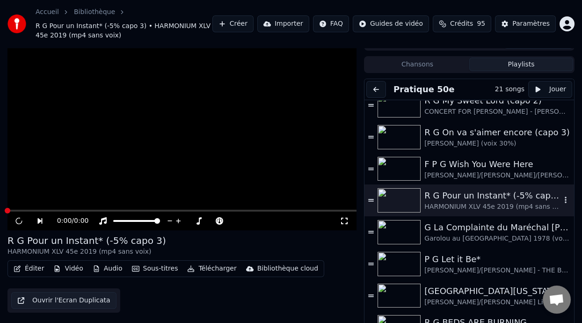
scroll to position [28, 0]
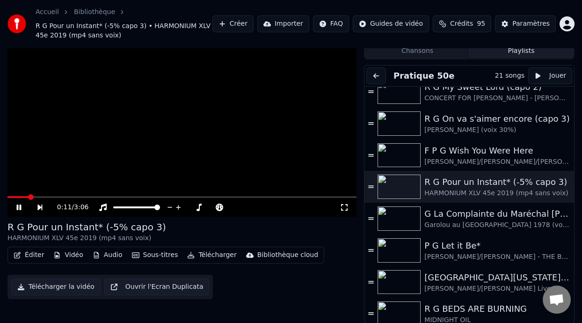
click at [37, 255] on button "Éditer" at bounding box center [29, 255] width 38 height 13
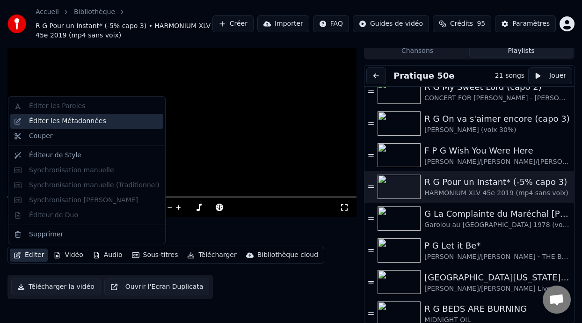
click at [98, 124] on div "Éditer les Métadonnées" at bounding box center [94, 121] width 131 height 9
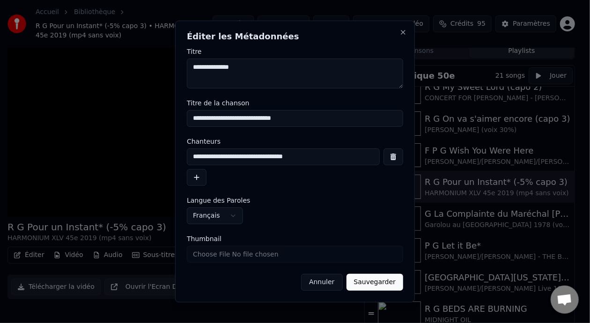
click at [270, 118] on input "**********" at bounding box center [295, 118] width 216 height 17
click at [269, 119] on input "**********" at bounding box center [295, 118] width 216 height 17
type input "**********"
click at [385, 279] on button "Sauvegarder" at bounding box center [374, 282] width 57 height 17
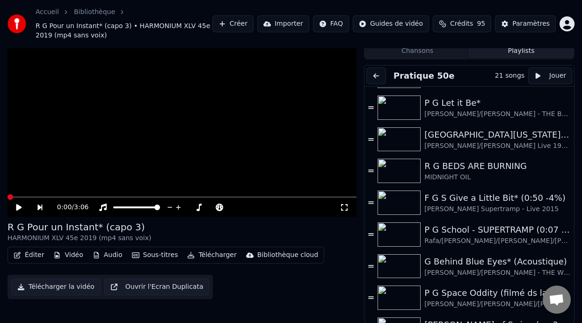
scroll to position [248, 0]
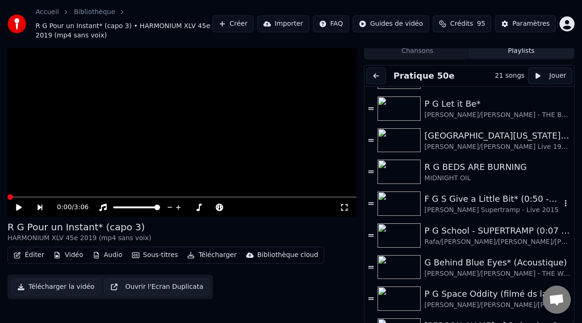
click at [478, 199] on div "F G S Give a Little Bit* (0:50 -4%)" at bounding box center [493, 198] width 137 height 13
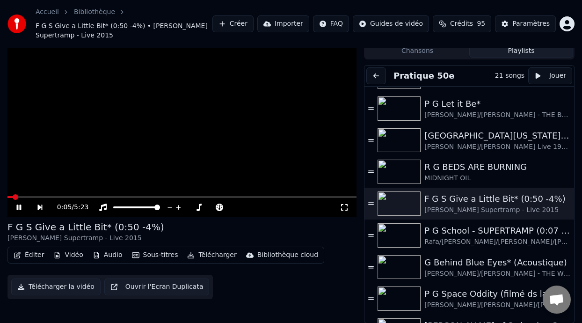
click at [8, 197] on span at bounding box center [10, 197] width 6 height 2
click at [19, 204] on icon at bounding box center [25, 207] width 21 height 7
click at [249, 206] on span at bounding box center [241, 207] width 23 height 2
click at [251, 206] on span at bounding box center [252, 208] width 6 height 6
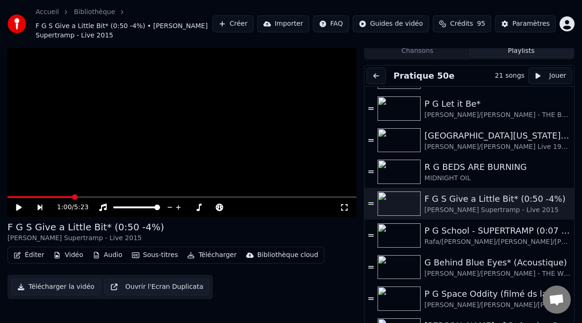
click at [19, 204] on icon at bounding box center [25, 207] width 21 height 7
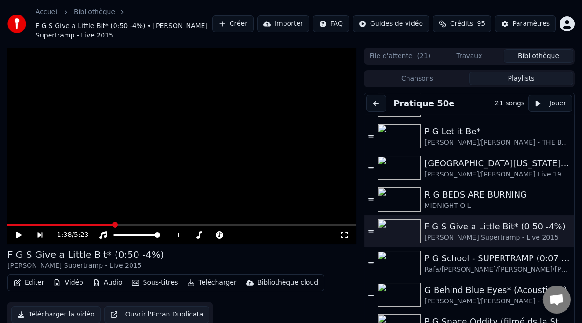
scroll to position [28, 0]
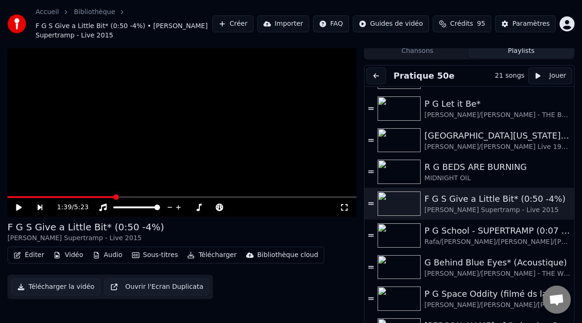
click at [281, 228] on div "F G S Give a Little Bit* (0:50 -4%) ROGER HODGSON Supertramp - Live 2015" at bounding box center [181, 232] width 349 height 22
click at [18, 204] on icon at bounding box center [25, 207] width 21 height 7
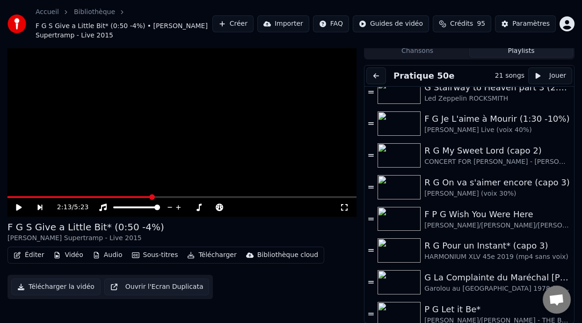
scroll to position [0, 0]
